Goal: Task Accomplishment & Management: Complete application form

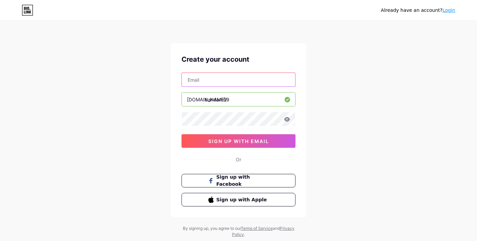
click at [203, 81] on input "text" at bounding box center [238, 80] width 113 height 14
type input "[EMAIL_ADDRESS][DOMAIN_NAME]"
click at [288, 119] on icon at bounding box center [287, 119] width 6 height 4
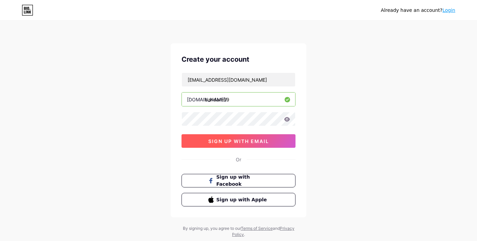
click at [265, 139] on span "sign up with email" at bounding box center [238, 141] width 61 height 6
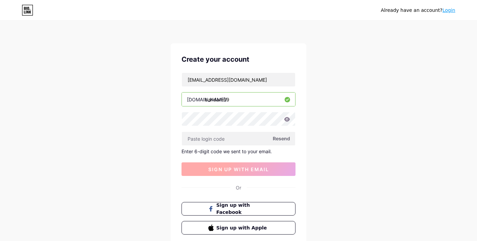
click at [265, 139] on input "text" at bounding box center [238, 139] width 113 height 14
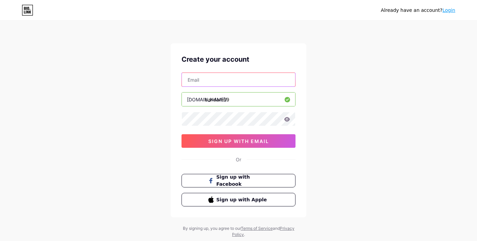
click at [222, 77] on input "text" at bounding box center [238, 80] width 113 height 14
type input "[EMAIL_ADDRESS][DOMAIN_NAME]"
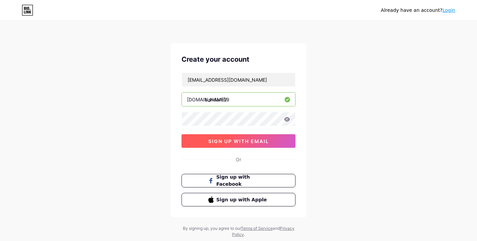
click at [248, 141] on span "sign up with email" at bounding box center [238, 141] width 61 height 6
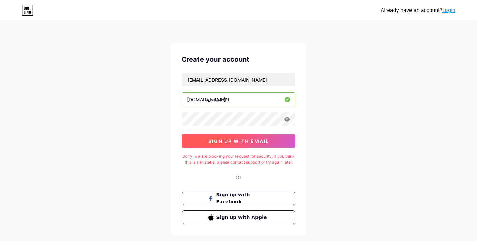
click at [248, 140] on span "sign up with email" at bounding box center [238, 141] width 61 height 6
click at [237, 143] on span "sign up with email" at bounding box center [238, 141] width 61 height 6
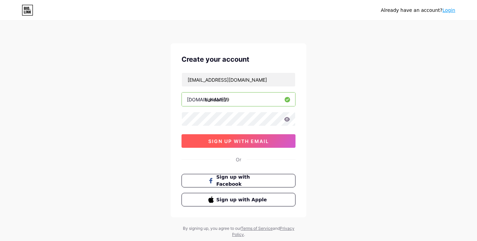
click at [237, 143] on span "sign up with email" at bounding box center [238, 141] width 61 height 6
click at [236, 137] on button "sign up with email" at bounding box center [238, 141] width 114 height 14
click at [32, 8] on icon at bounding box center [28, 10] width 12 height 11
